Goal: Information Seeking & Learning: Learn about a topic

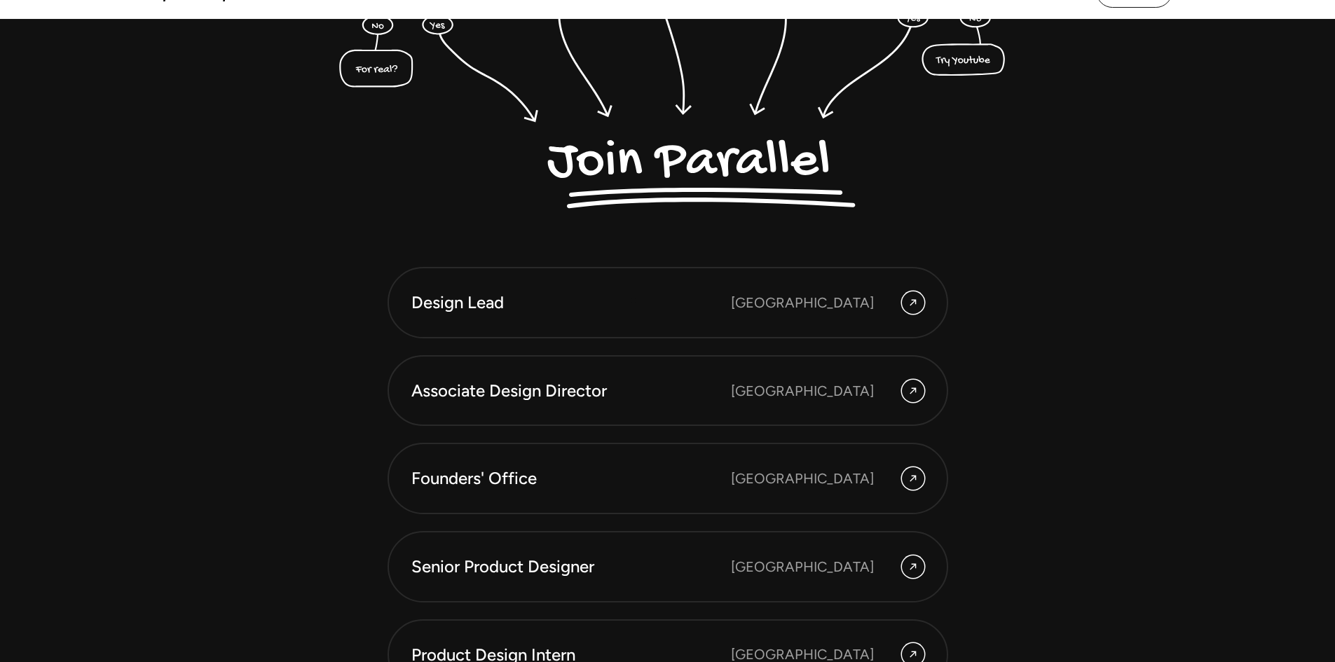
scroll to position [3939, 0]
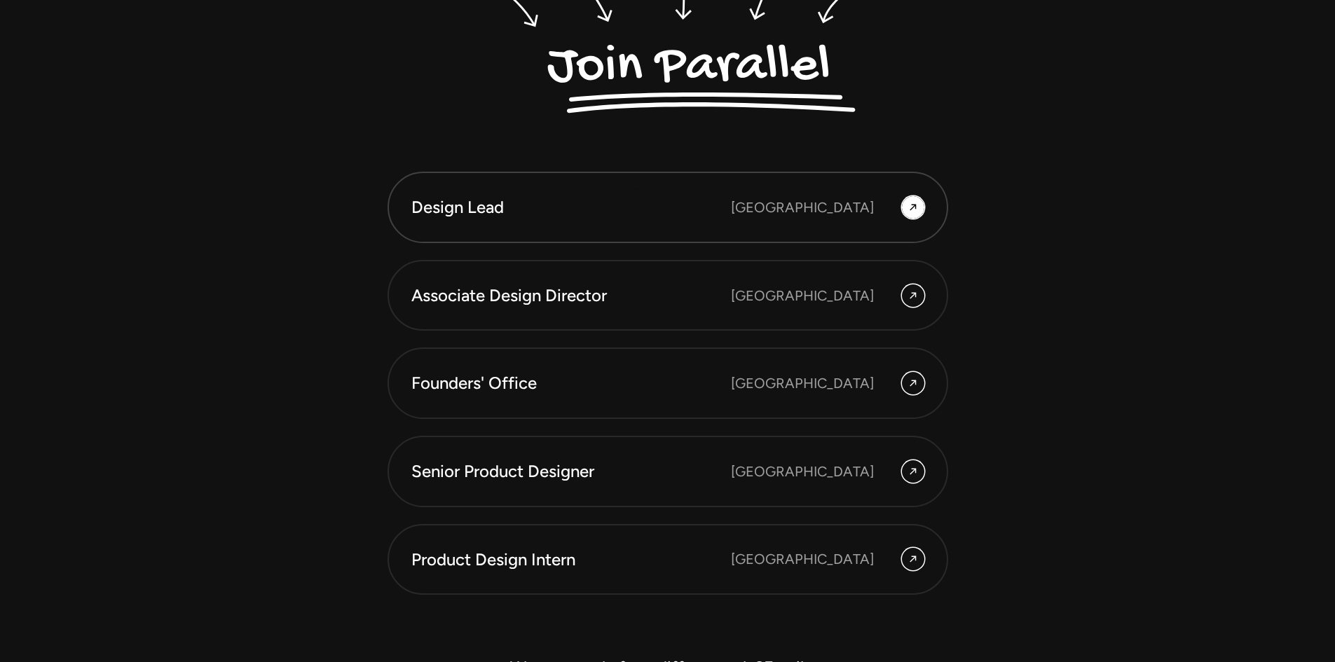
click at [636, 191] on link "Design Lead [GEOGRAPHIC_DATA]" at bounding box center [668, 207] width 561 height 71
click at [655, 217] on div "Design Lead" at bounding box center [571, 208] width 320 height 24
click at [918, 214] on icon at bounding box center [913, 207] width 11 height 17
click at [870, 208] on div "[GEOGRAPHIC_DATA]" at bounding box center [802, 207] width 143 height 21
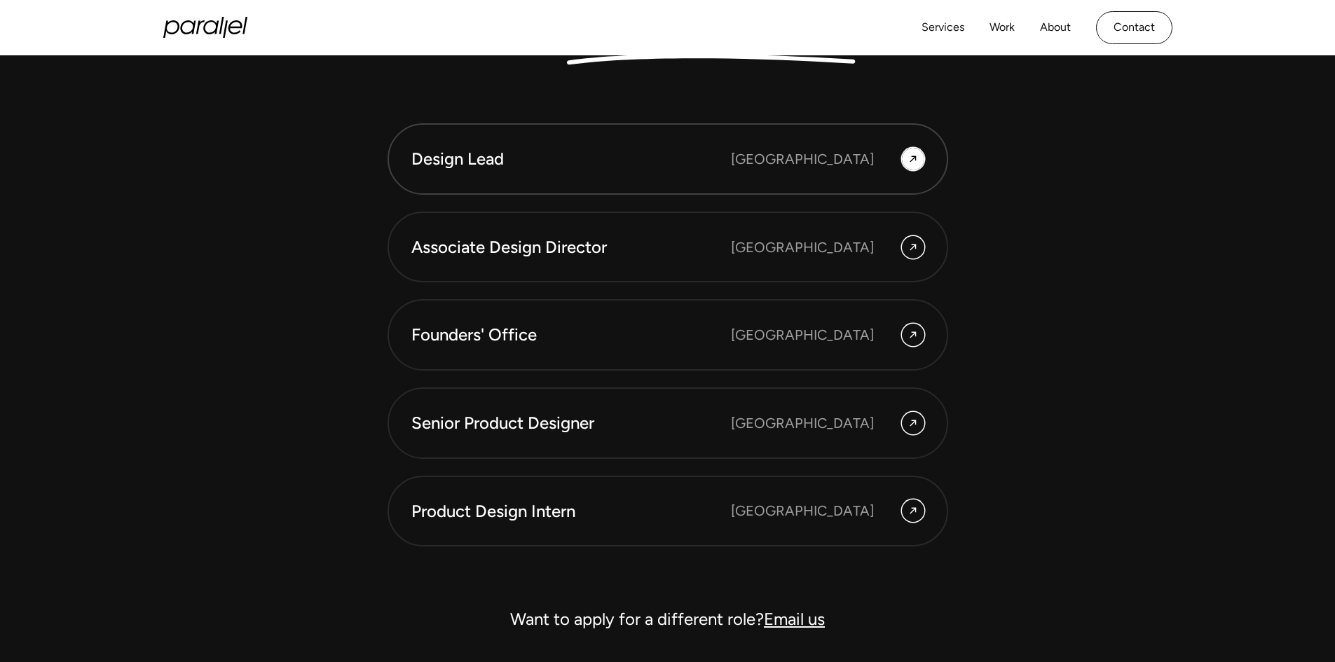
scroll to position [3946, 0]
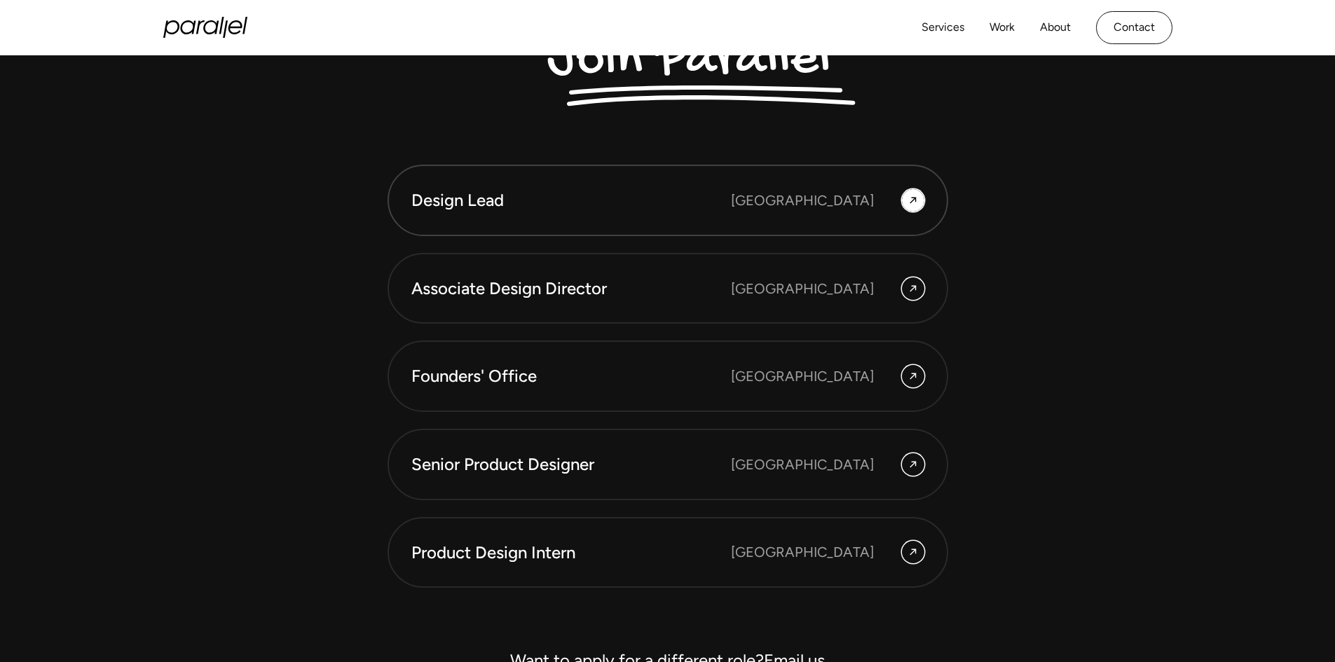
click at [870, 208] on div "[GEOGRAPHIC_DATA]" at bounding box center [802, 200] width 143 height 21
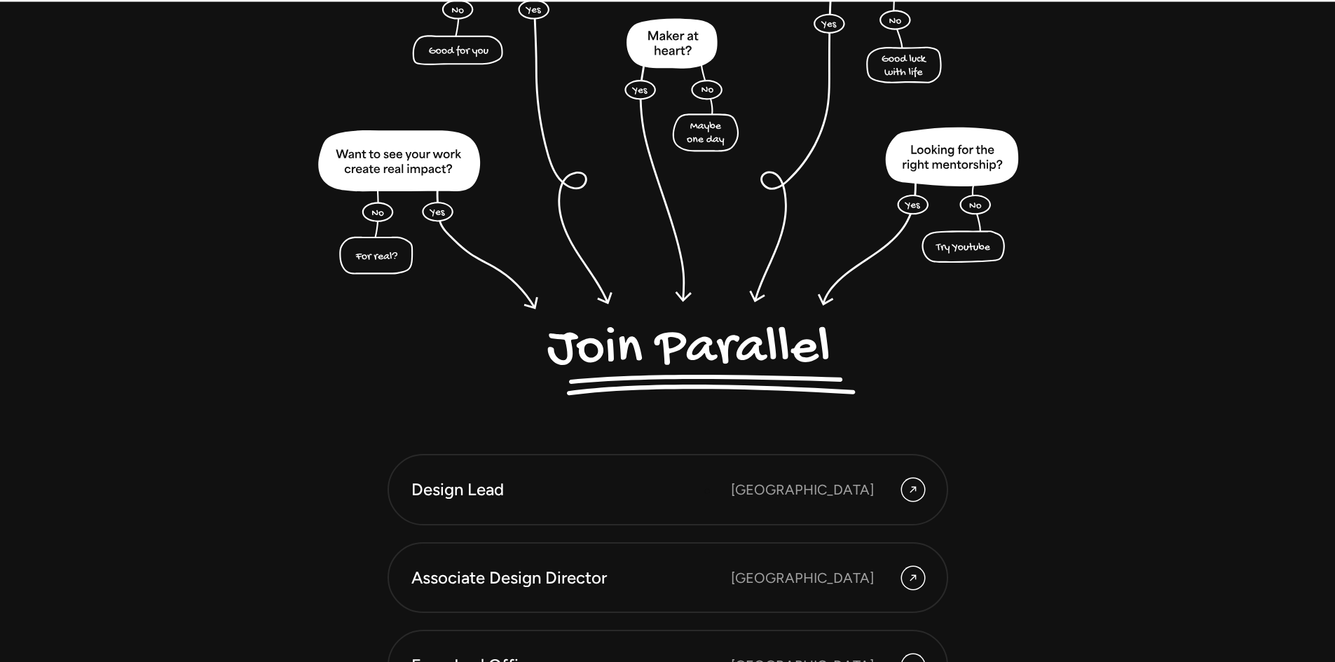
scroll to position [3658, 0]
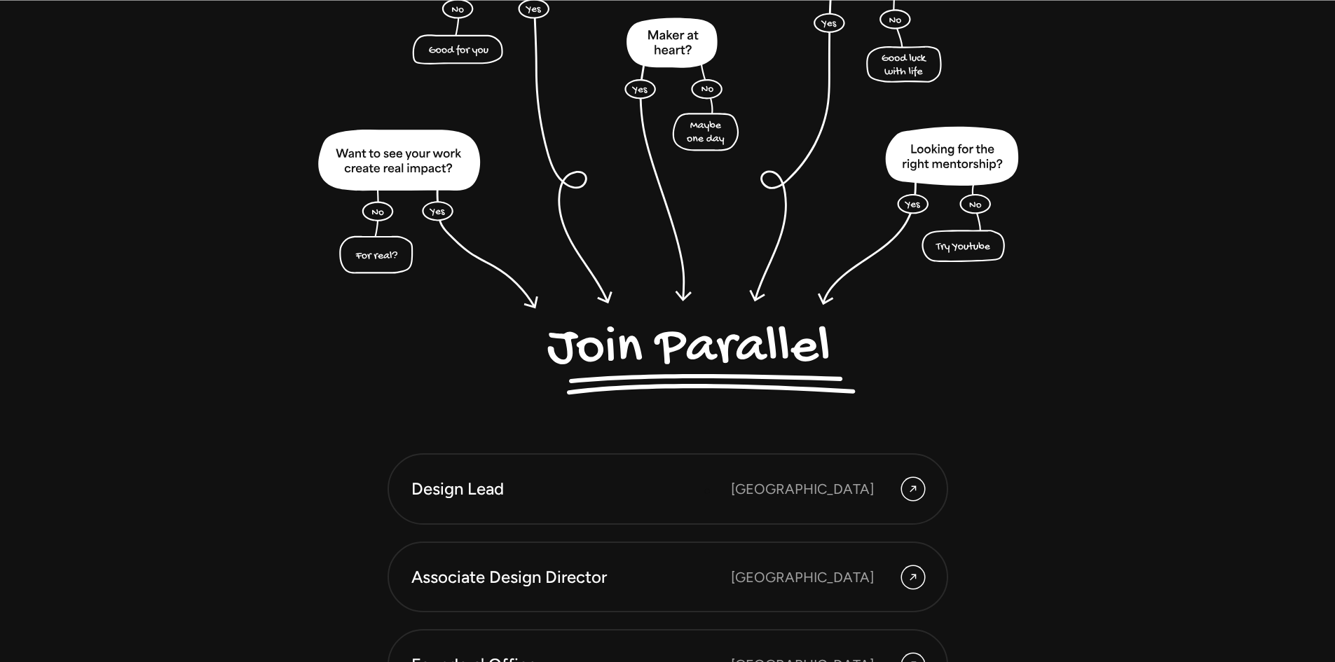
click at [707, 491] on div "Design Lead" at bounding box center [571, 489] width 320 height 24
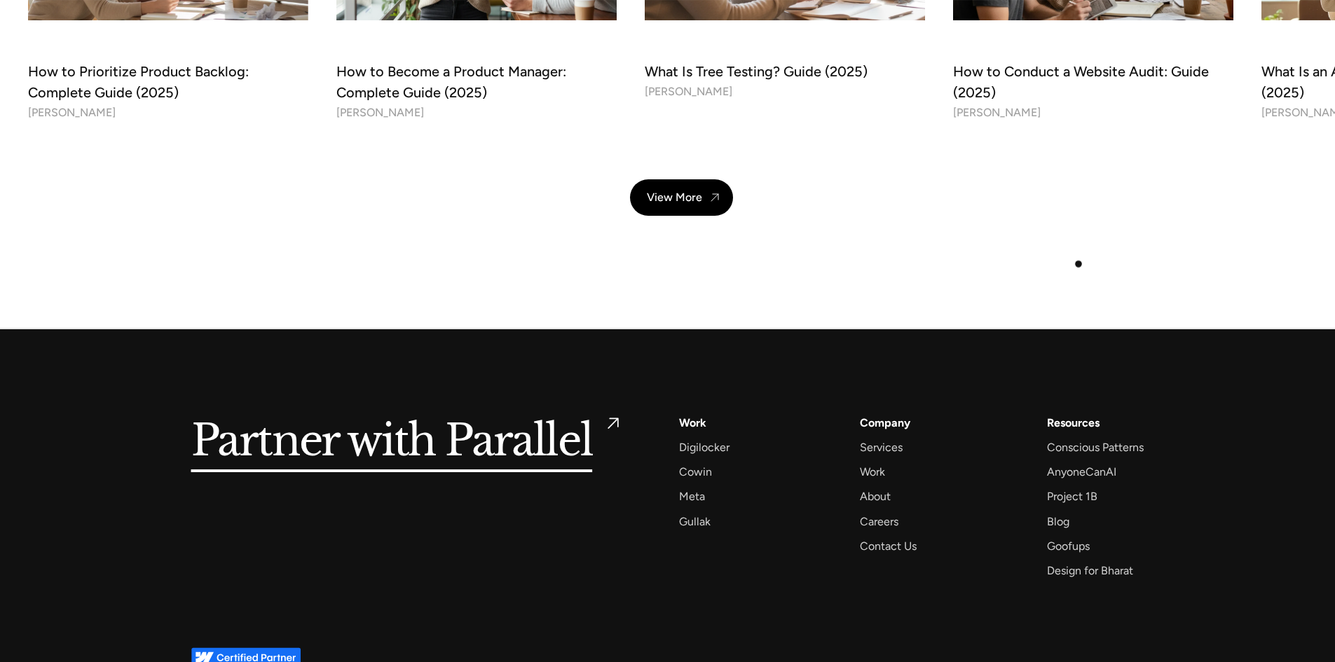
scroll to position [5083, 0]
click at [870, 516] on div "Careers" at bounding box center [879, 521] width 39 height 19
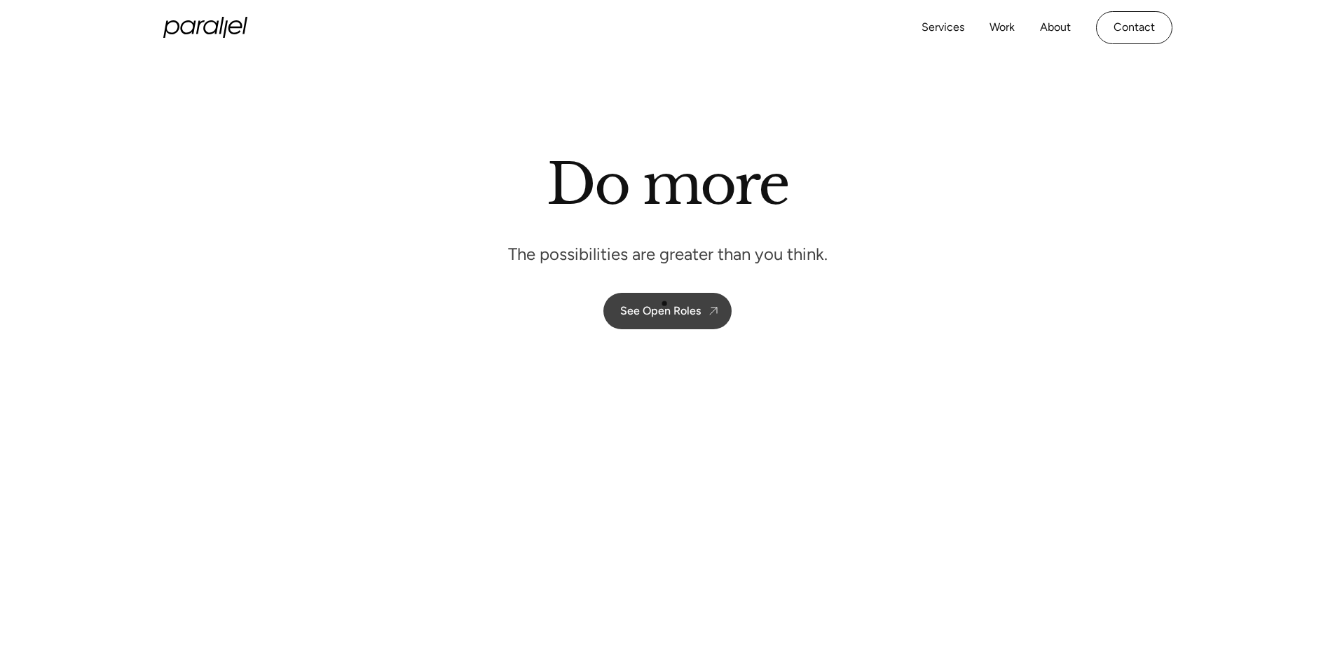
click at [664, 304] on link "See Open Roles" at bounding box center [668, 311] width 128 height 36
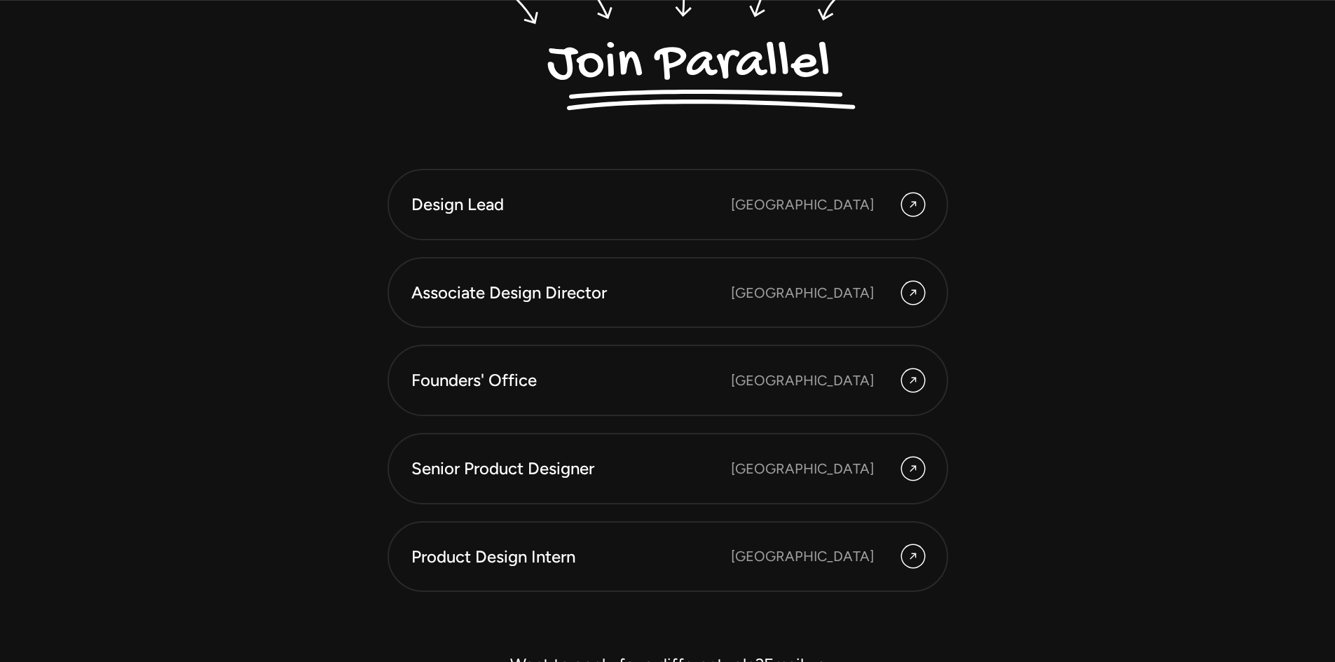
scroll to position [3948, 0]
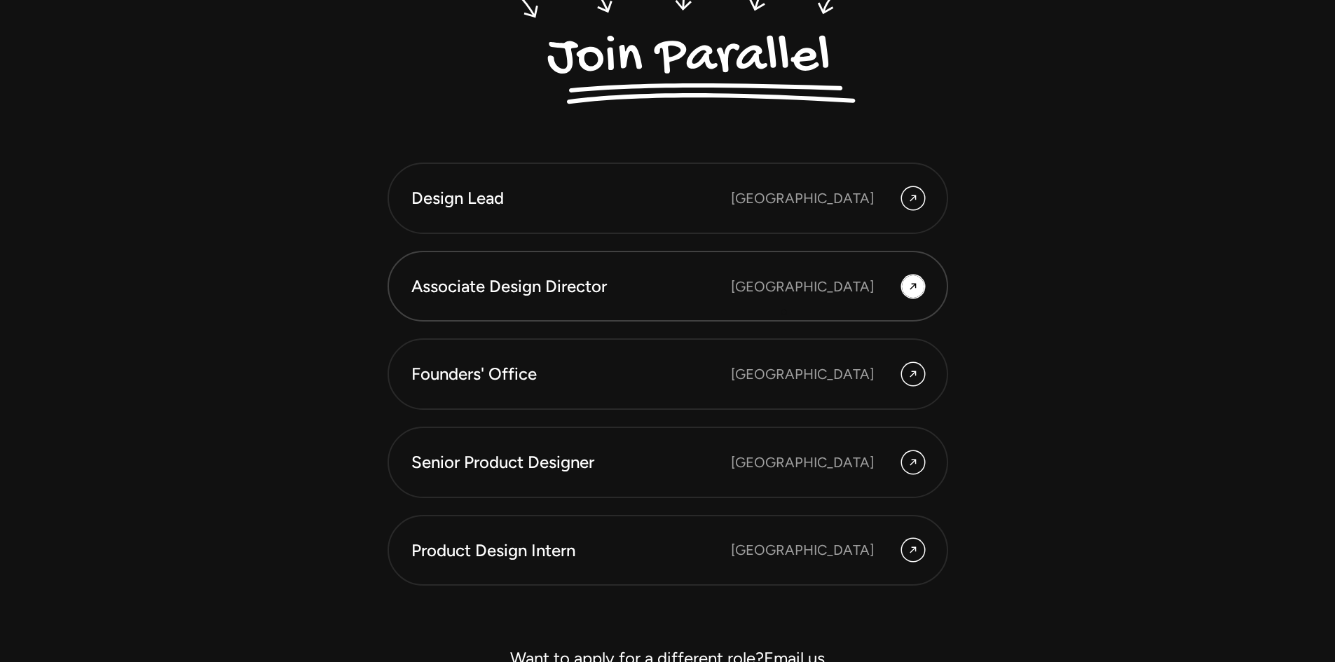
click at [782, 315] on link "Associate Design Director [GEOGRAPHIC_DATA]" at bounding box center [668, 286] width 561 height 71
click at [770, 396] on link "Founders' Office [GEOGRAPHIC_DATA]" at bounding box center [668, 374] width 561 height 71
click at [763, 461] on div "Senior Product Designer [GEOGRAPHIC_DATA]" at bounding box center [667, 463] width 513 height 24
click at [731, 550] on div "Product Design Intern" at bounding box center [571, 551] width 320 height 24
click at [702, 207] on div "Design Lead" at bounding box center [571, 198] width 320 height 24
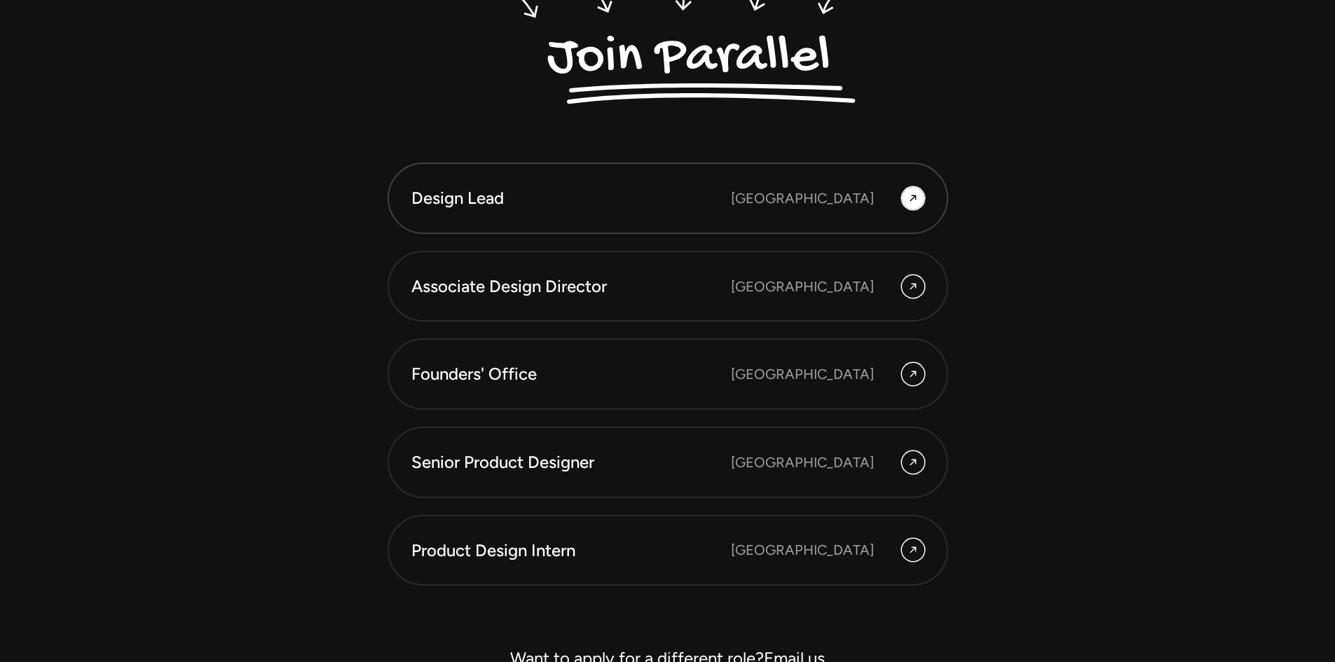
click at [702, 207] on div "Design Lead" at bounding box center [571, 198] width 320 height 24
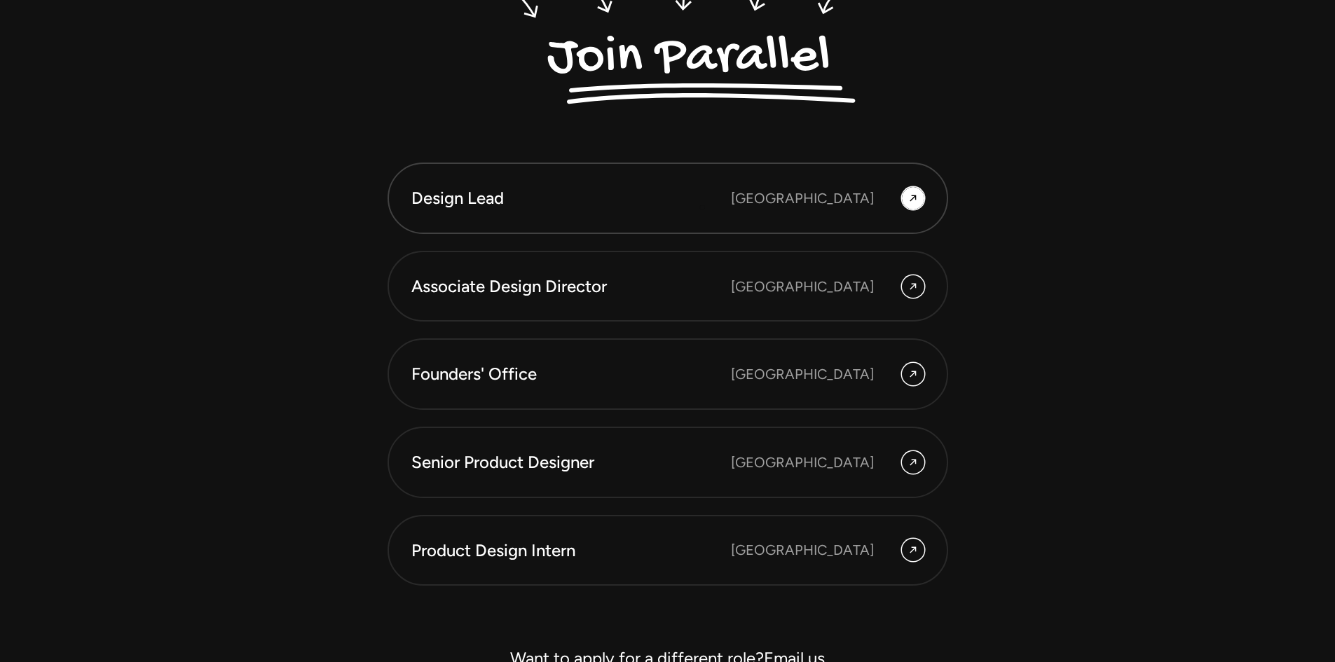
click at [702, 207] on div "Design Lead" at bounding box center [571, 198] width 320 height 24
